Goal: Task Accomplishment & Management: Manage account settings

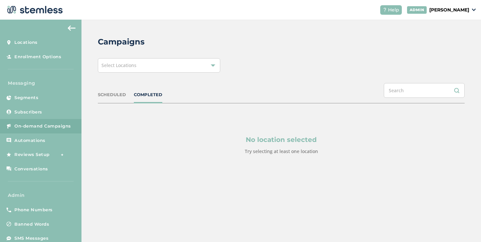
click at [151, 64] on div "Select Locations" at bounding box center [159, 65] width 122 height 14
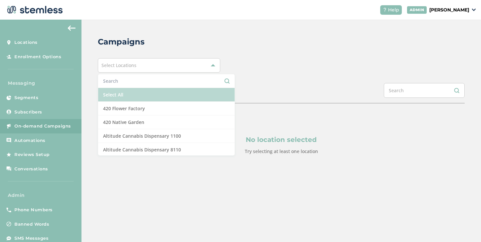
click at [129, 89] on li "Select All" at bounding box center [166, 95] width 136 height 14
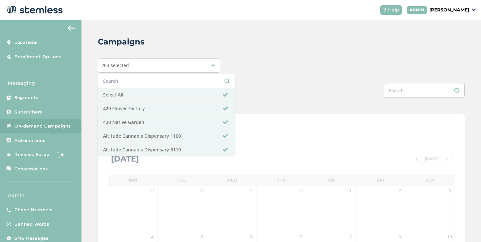
click at [247, 105] on div "Campaigns 203 selected Select All 420 Flower Factory 420 Native Garden Altitude…" at bounding box center [280, 231] width 399 height 423
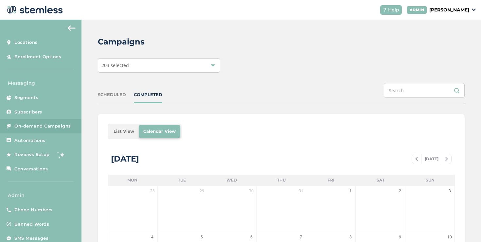
click at [113, 126] on li "List View" at bounding box center [124, 131] width 30 height 13
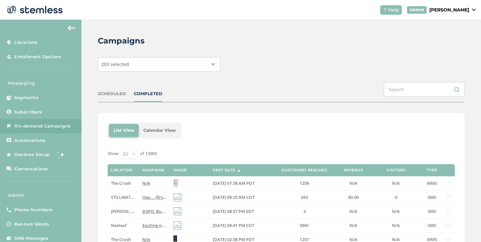
scroll to position [1, 0]
click at [133, 180] on label "The Crush" at bounding box center [123, 183] width 25 height 6
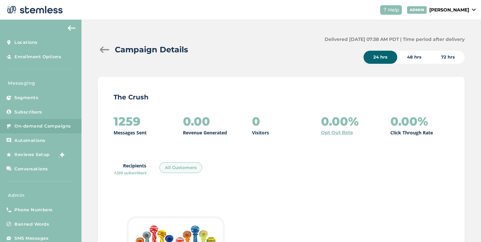
click at [109, 52] on div at bounding box center [104, 49] width 13 height 7
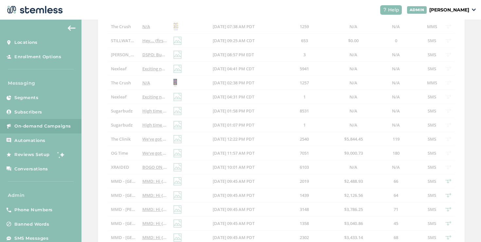
scroll to position [59, 0]
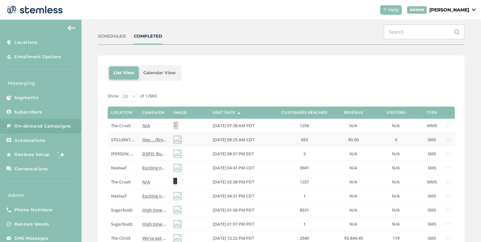
click at [124, 138] on span "STILLWATER DISPENSARY" at bounding box center [136, 140] width 51 height 6
